Goal: Connect with others: Connect with other users

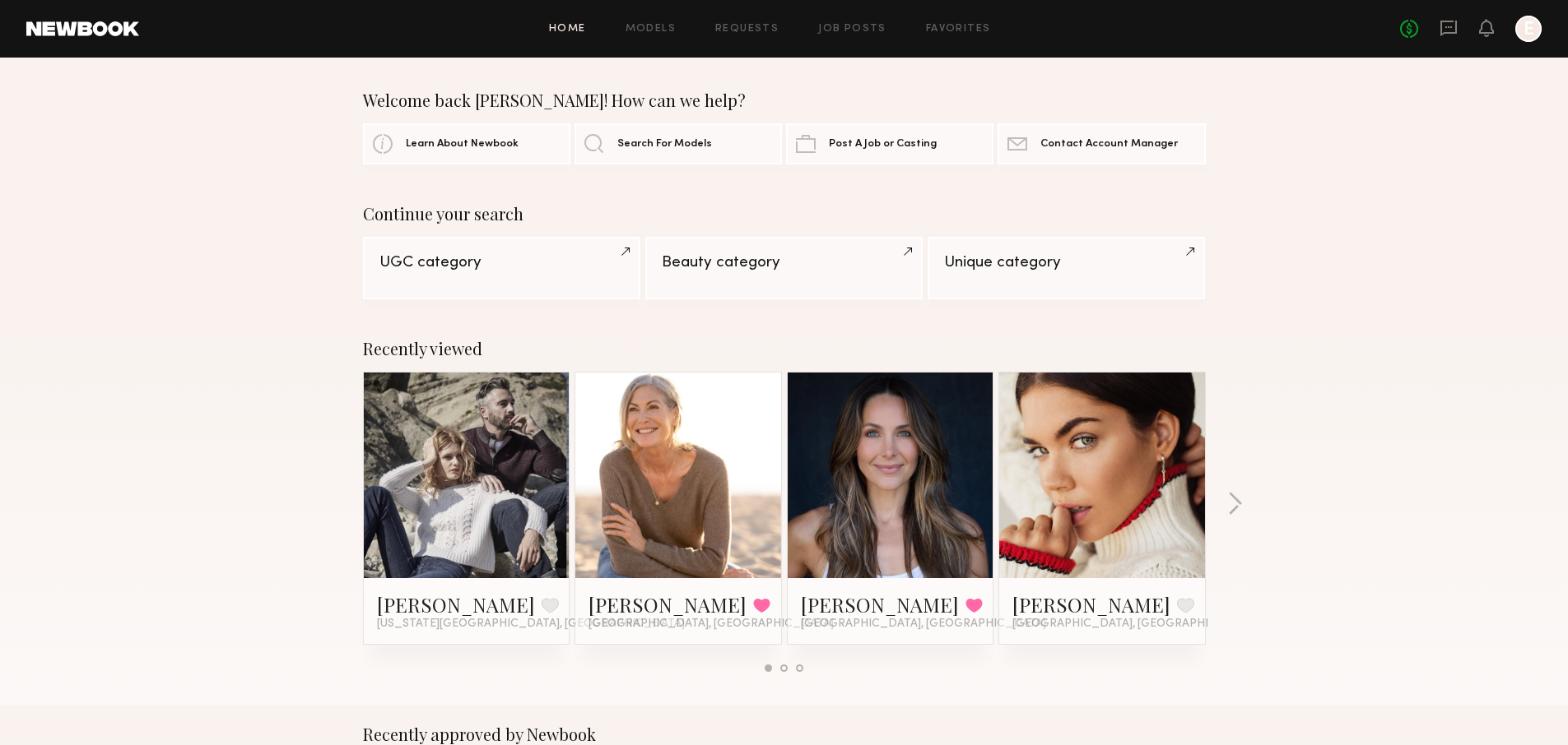
click at [1477, 25] on div "No fees up to $5,000 E" at bounding box center [1470, 29] width 141 height 27
click at [1480, 29] on icon at bounding box center [1487, 27] width 13 height 11
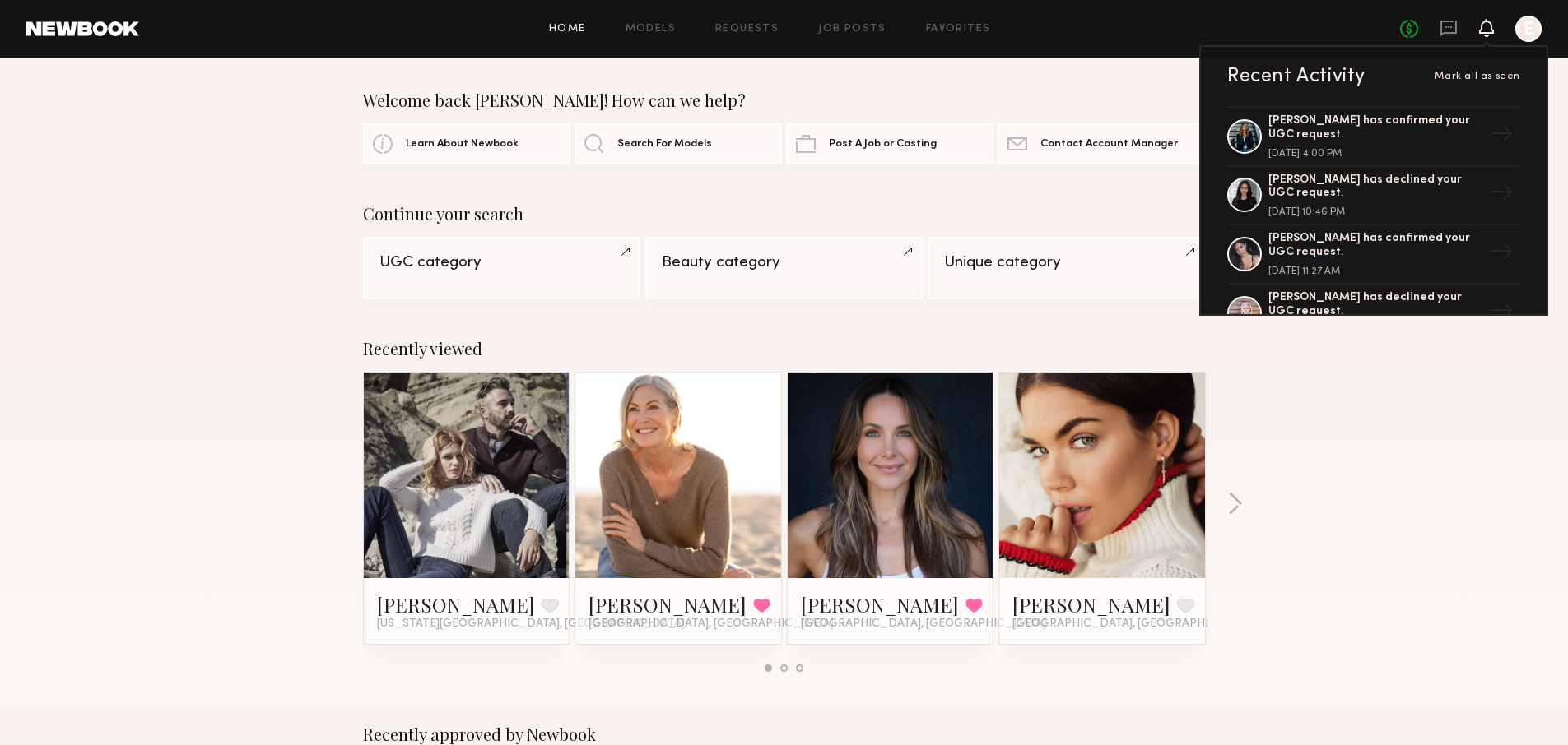
click at [1437, 25] on div "No fees up to $5,000 Recent Activity Mark all as seen Alicia H. has confirmed y…" at bounding box center [1470, 29] width 141 height 27
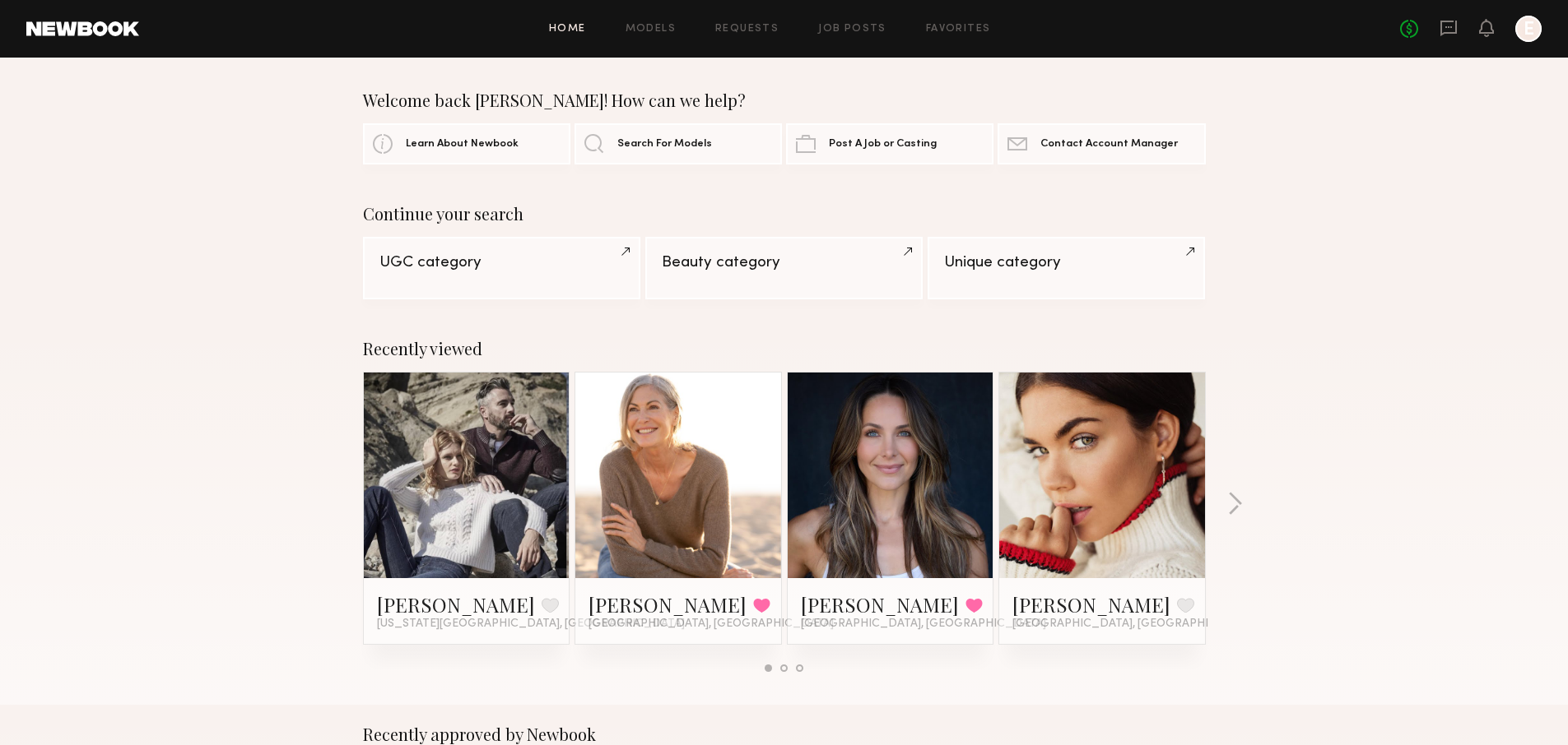
click at [1437, 25] on div "No fees up to $5,000 E" at bounding box center [1470, 29] width 141 height 27
click at [1442, 27] on icon at bounding box center [1448, 27] width 18 height 18
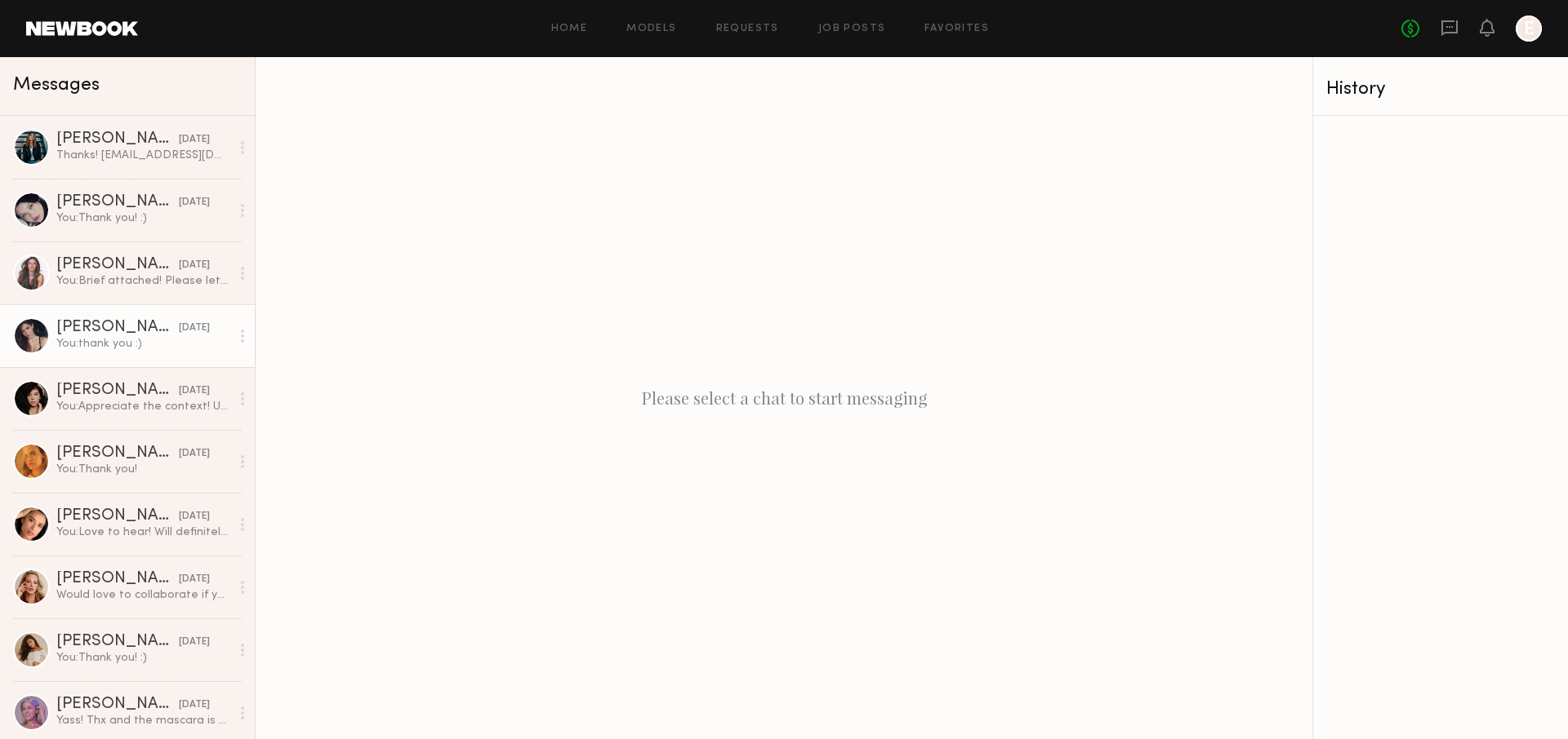
click at [105, 327] on div "Aarika W." at bounding box center [117, 328] width 122 height 16
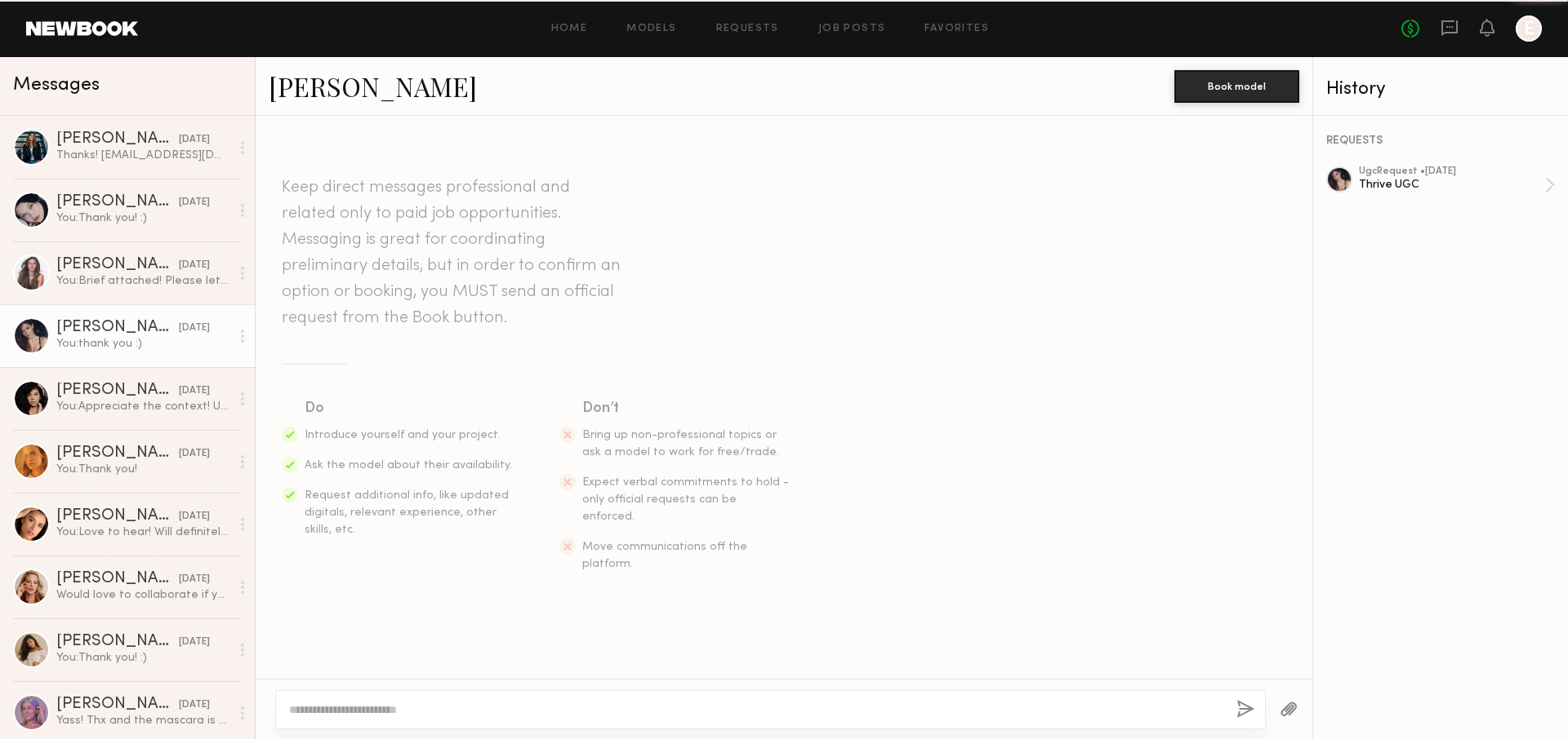
scroll to position [285, 0]
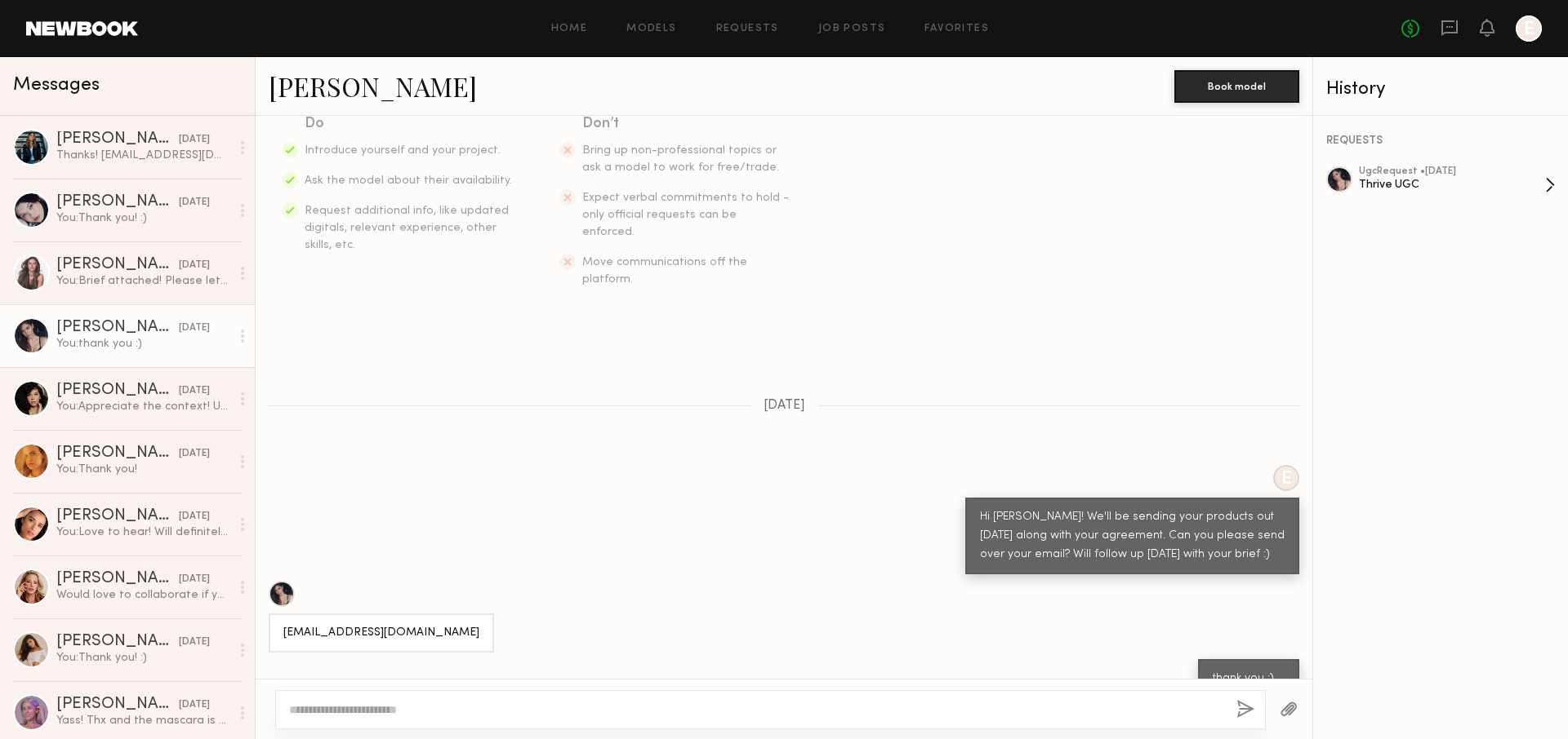
click at [1414, 172] on div "ugc Request • 08/20/2025" at bounding box center [1452, 171] width 186 height 10
click at [1500, 177] on div "Thrive UGC" at bounding box center [1452, 185] width 186 height 16
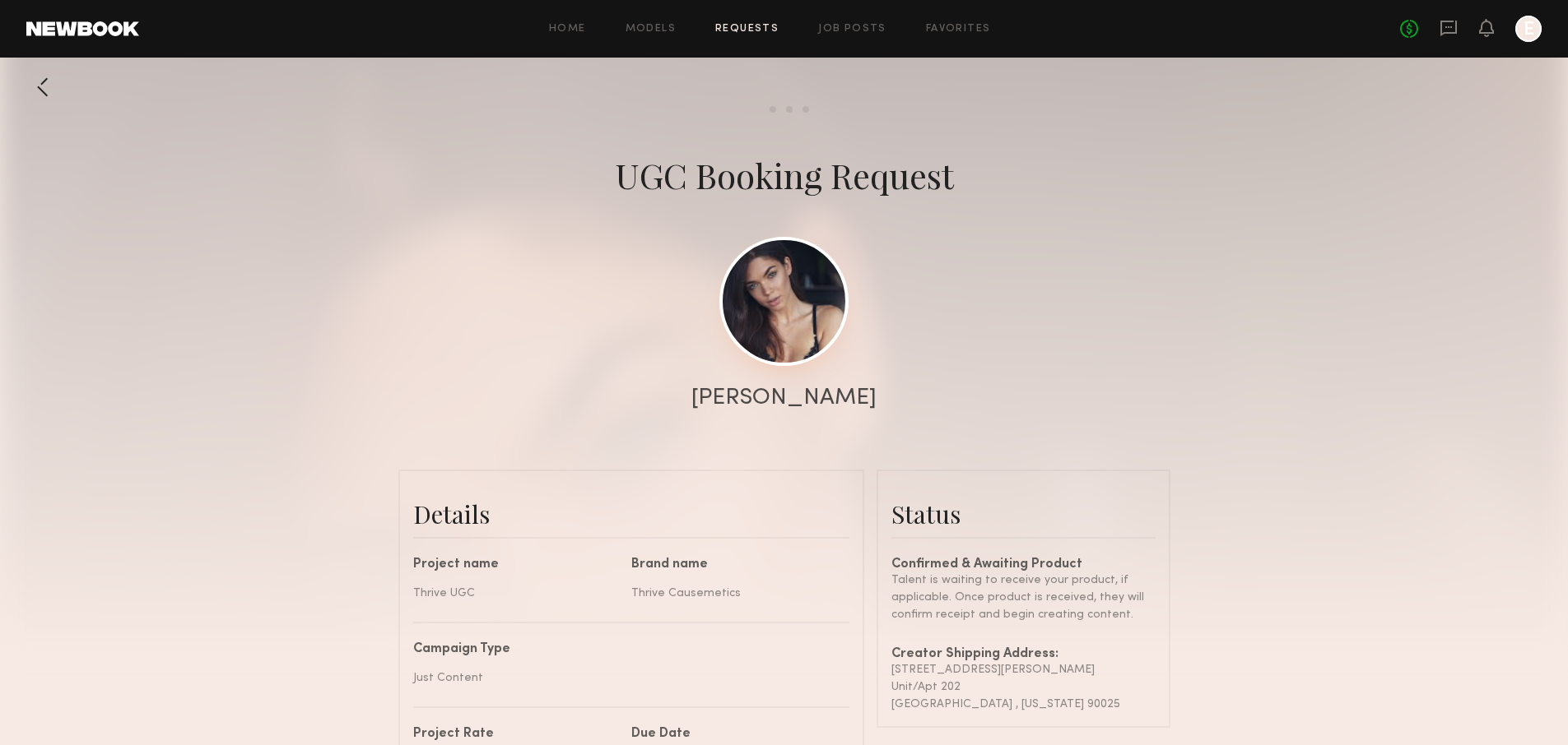
click at [791, 268] on link at bounding box center [784, 301] width 129 height 129
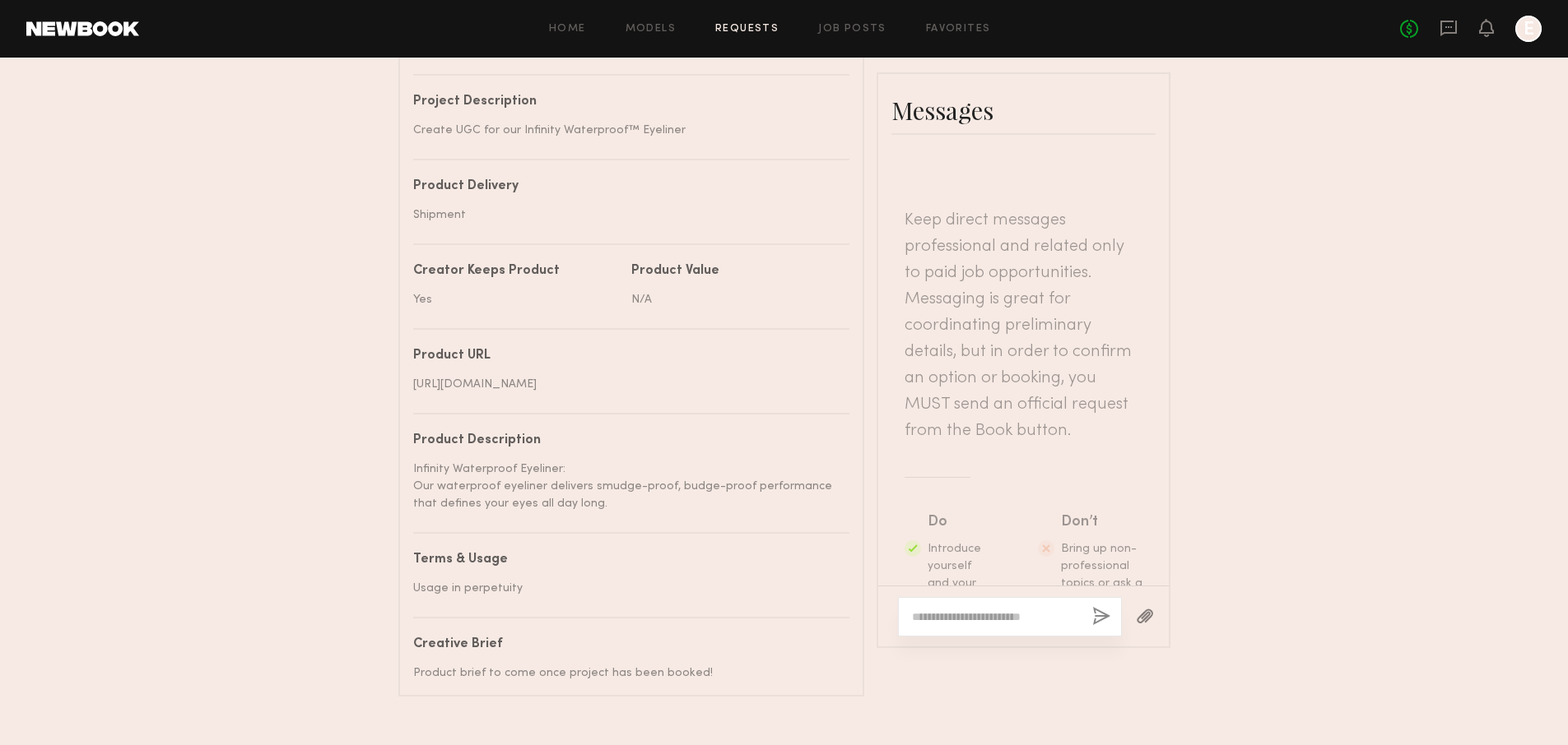
scroll to position [726, 0]
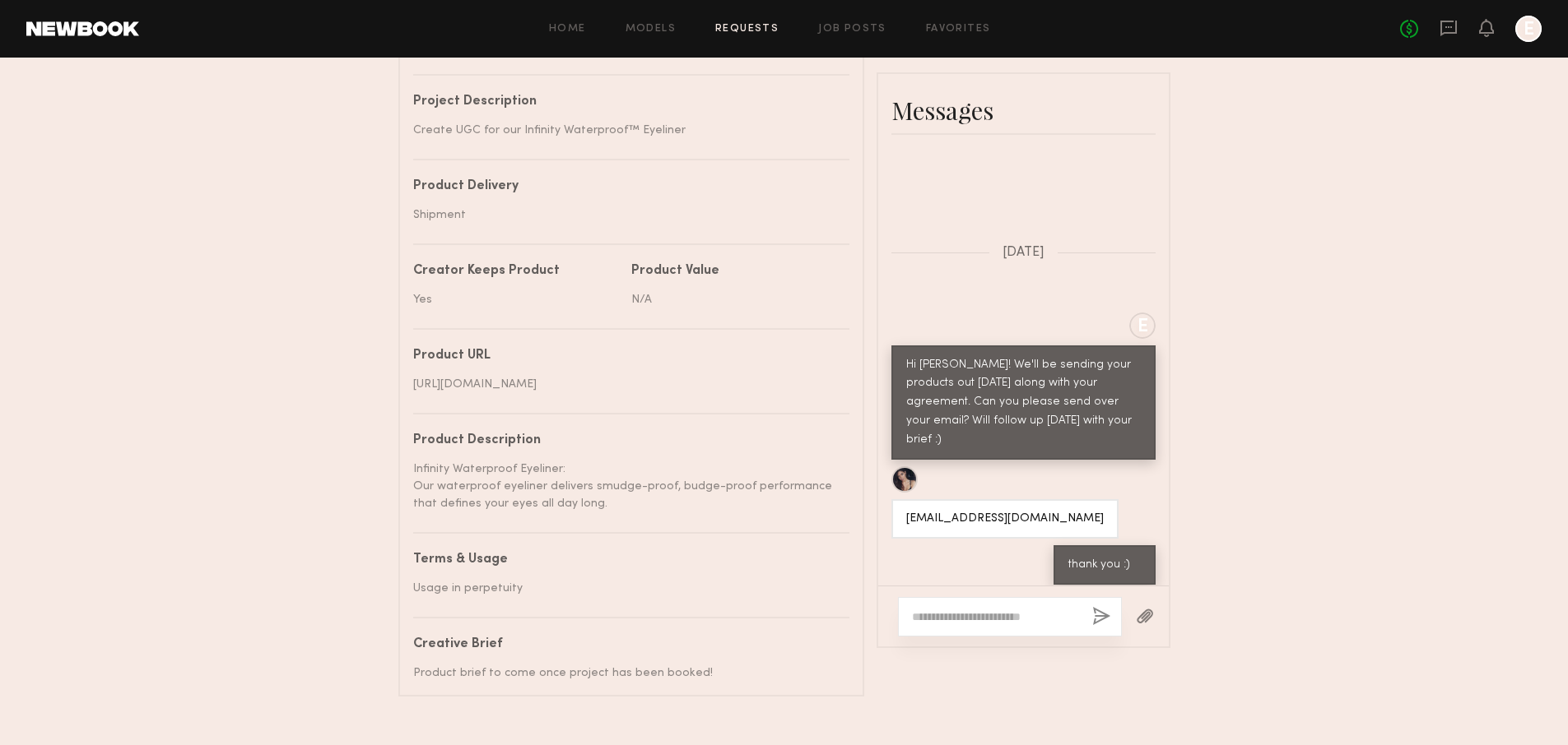
click at [1136, 628] on button "button" at bounding box center [1144, 617] width 18 height 21
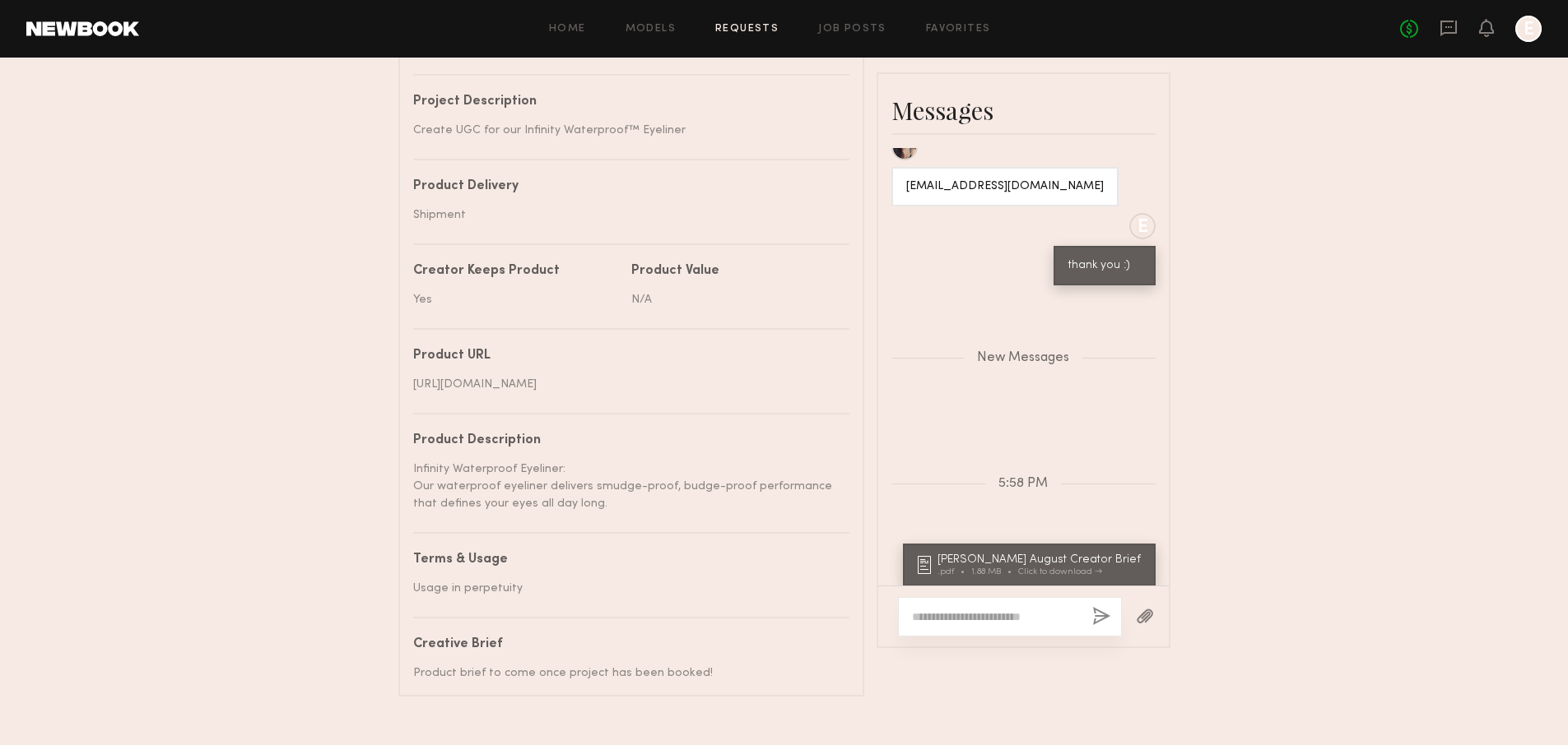
click at [930, 624] on textarea at bounding box center [995, 616] width 167 height 16
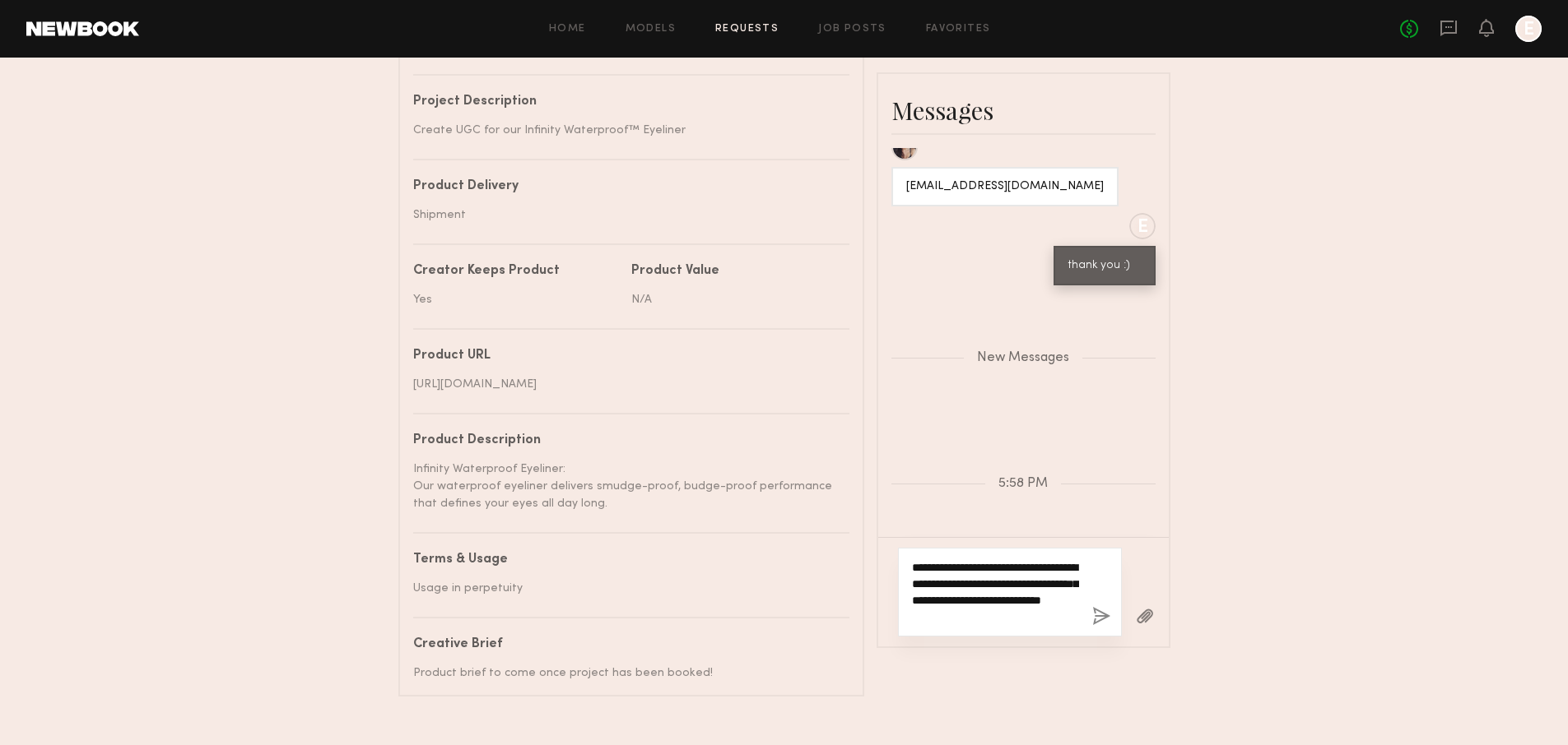
type textarea "**********"
click at [1098, 619] on button "button" at bounding box center [1100, 617] width 18 height 21
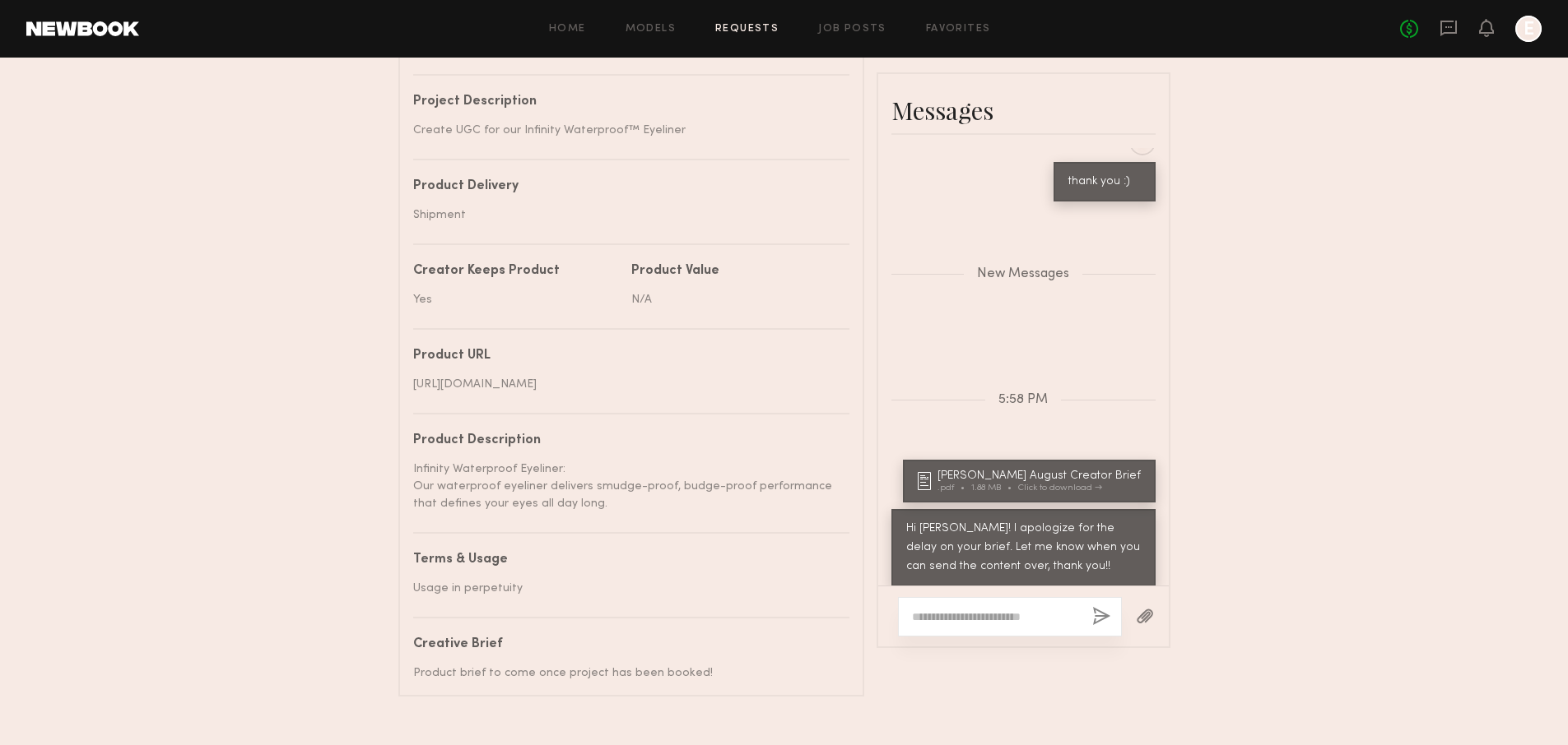
scroll to position [765, 0]
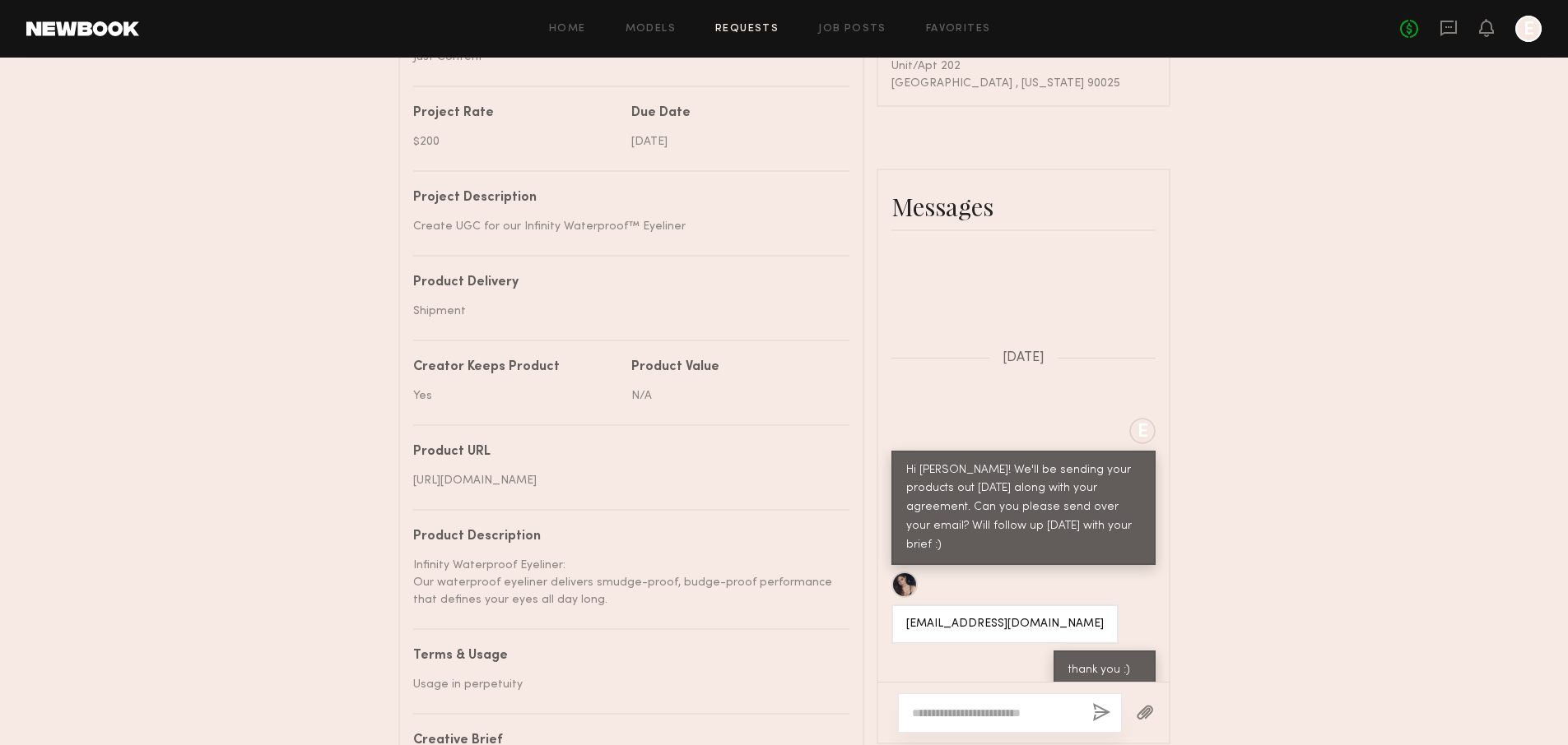
scroll to position [726, 0]
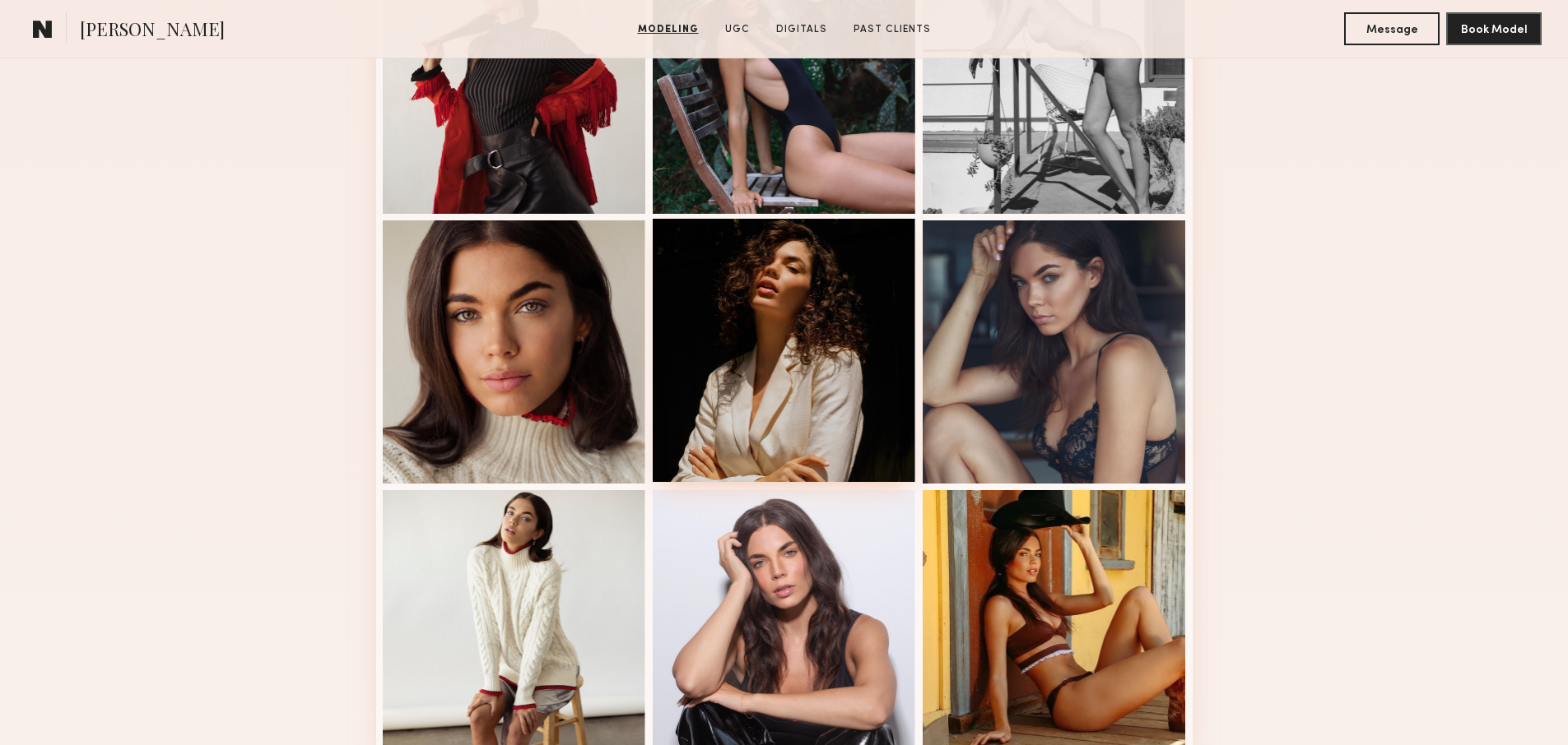
scroll to position [807, 0]
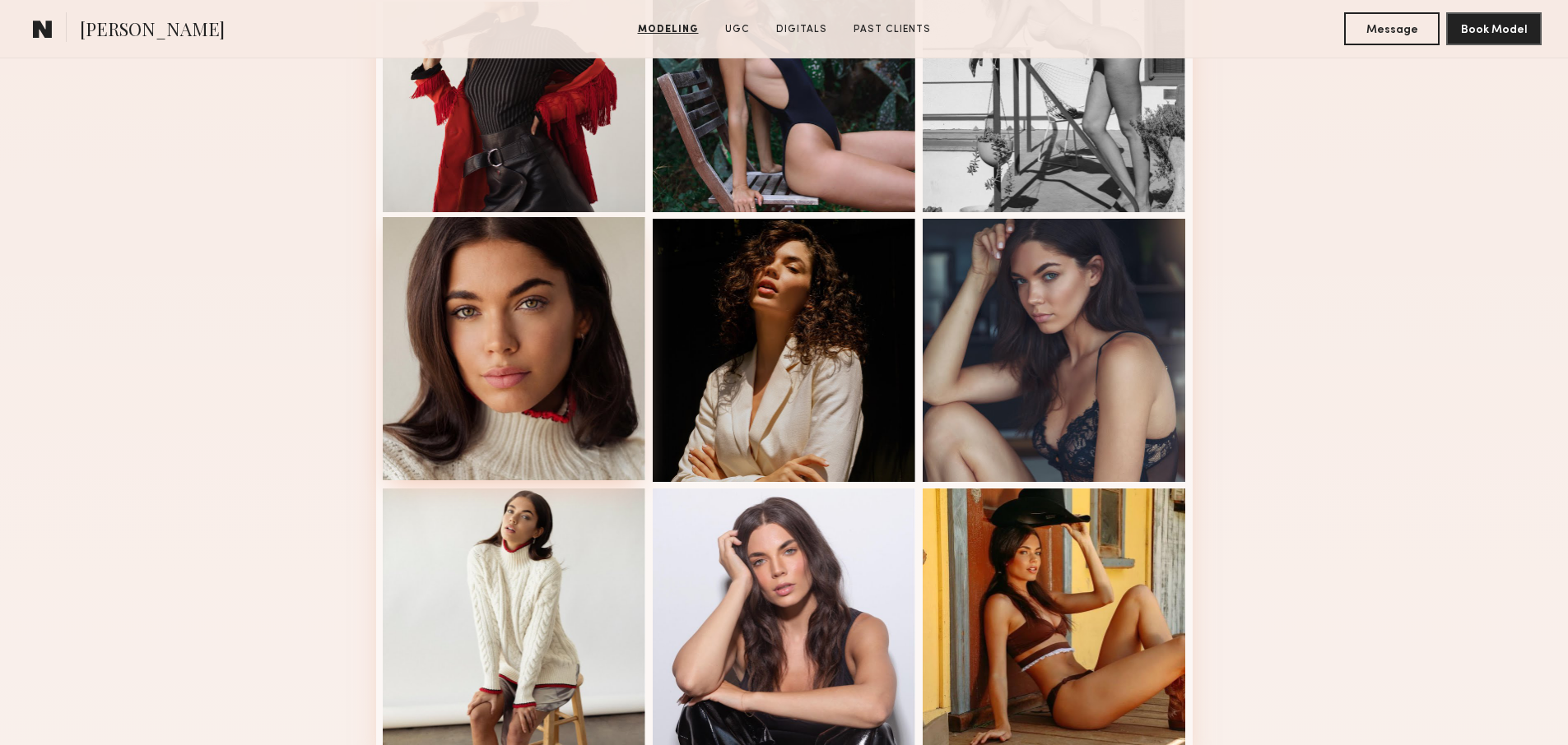
click at [588, 350] on div at bounding box center [514, 348] width 263 height 263
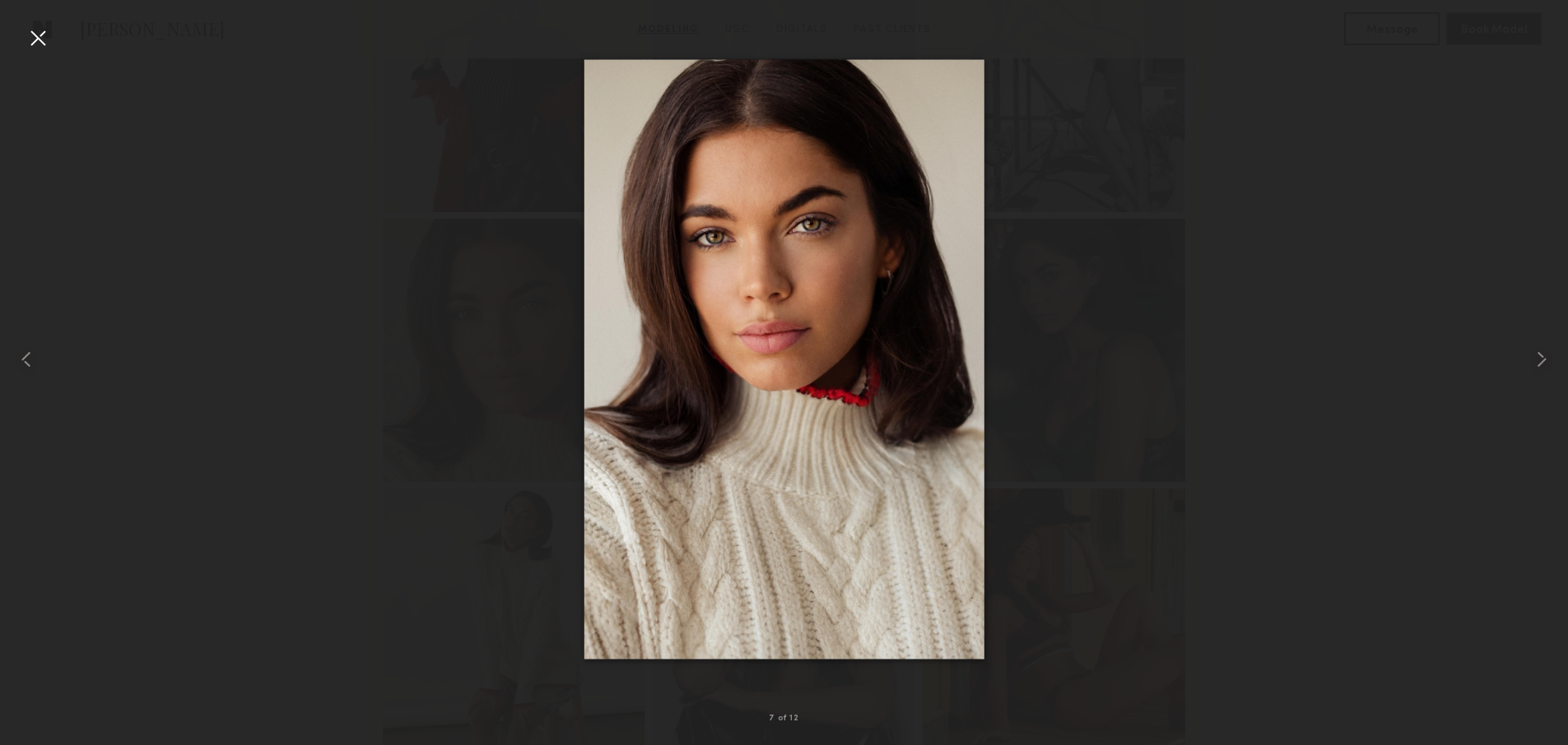
click at [43, 47] on div at bounding box center [38, 38] width 27 height 27
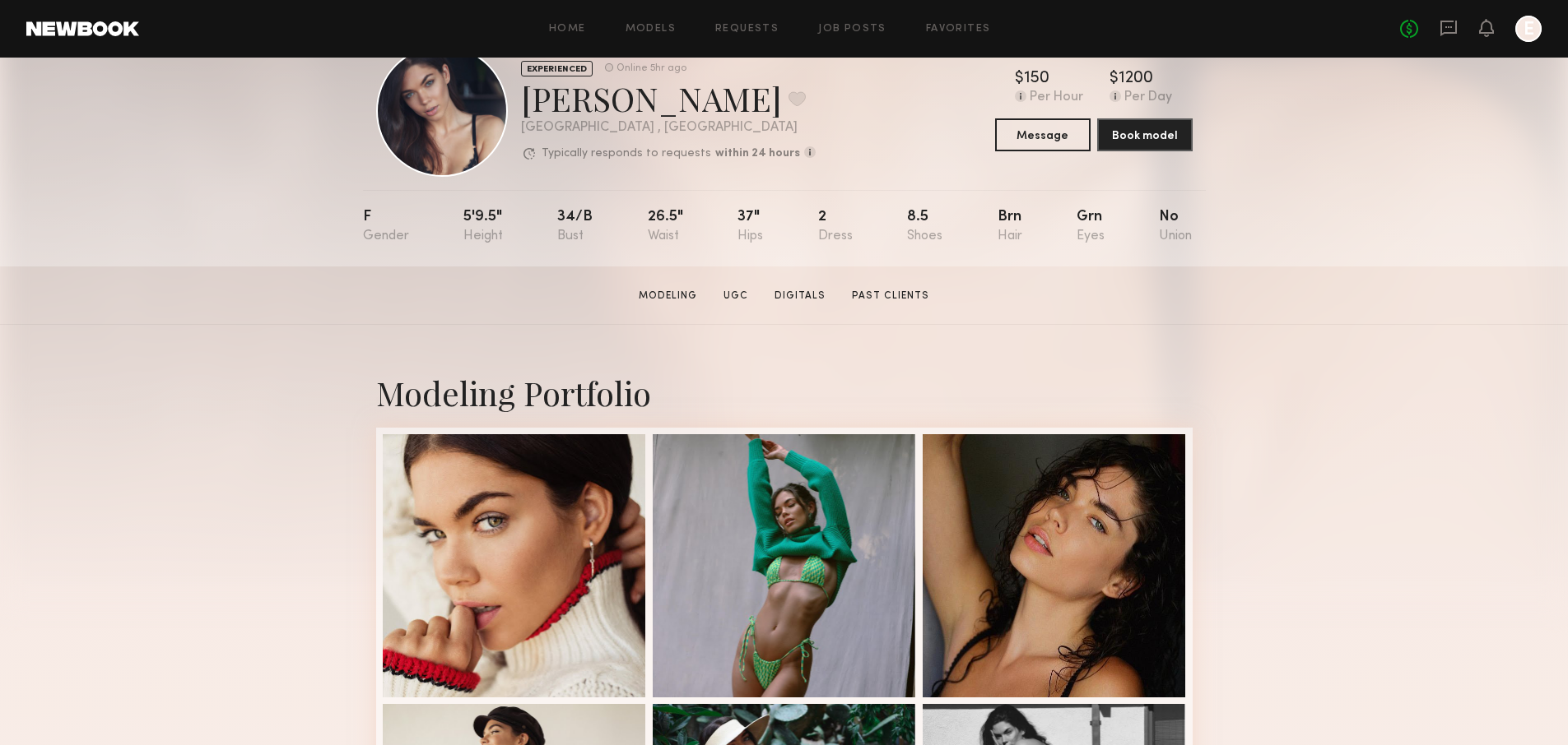
scroll to position [70, 0]
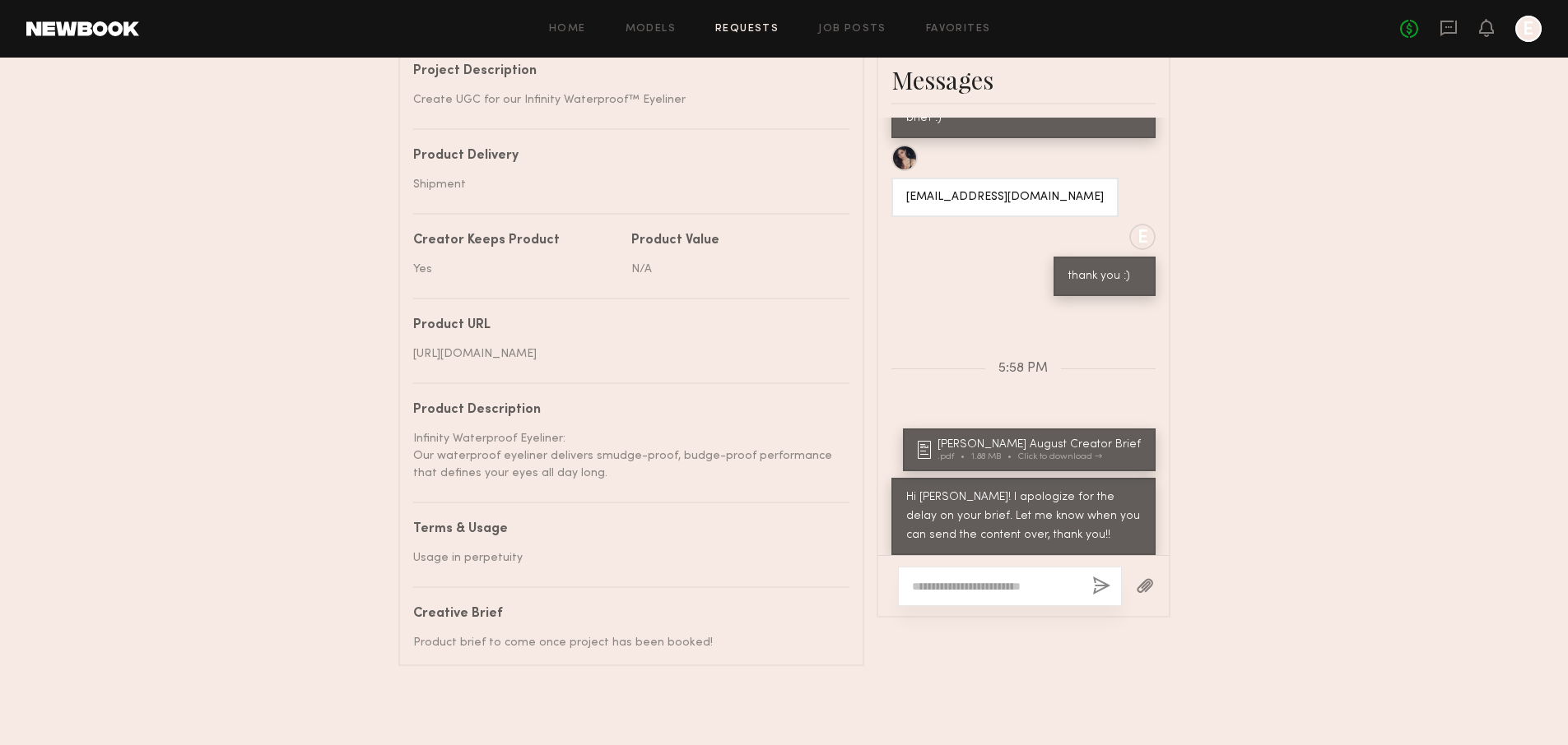
scroll to position [765, 0]
click at [1034, 578] on textarea at bounding box center [995, 586] width 167 height 16
type textarea "**********"
click at [1100, 579] on button "button" at bounding box center [1100, 587] width 18 height 21
